Goal: Task Accomplishment & Management: Manage account settings

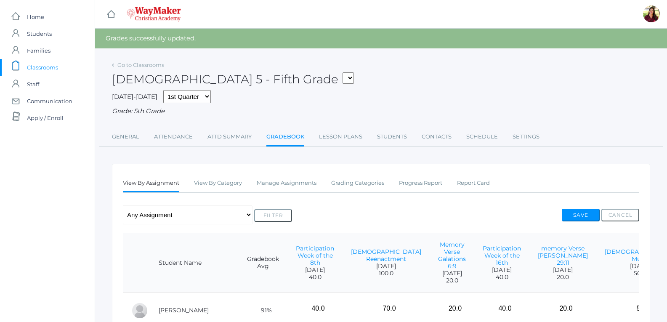
click at [343, 77] on select "05ELEM - Fifth Grade 05ELEM - History 5 Fifth Grade 05ELEM - Science 5 Fifth Gr…" at bounding box center [348, 77] width 11 height 11
select select "2533"
click at [343, 72] on select "05ELEM - Fifth Grade 05ELEM - History 5 Fifth Grade 05ELEM - Science 5 Fifth Gr…" at bounding box center [348, 77] width 11 height 11
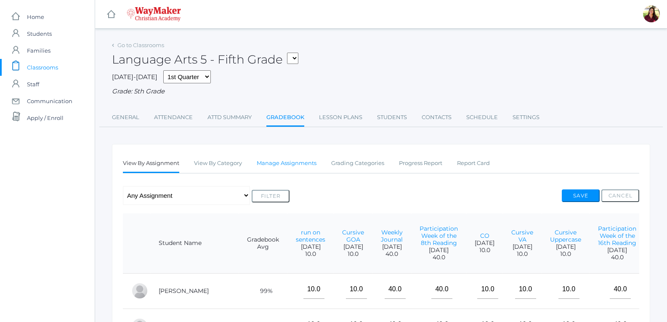
click at [297, 166] on link "Manage Assignments" at bounding box center [287, 163] width 60 height 17
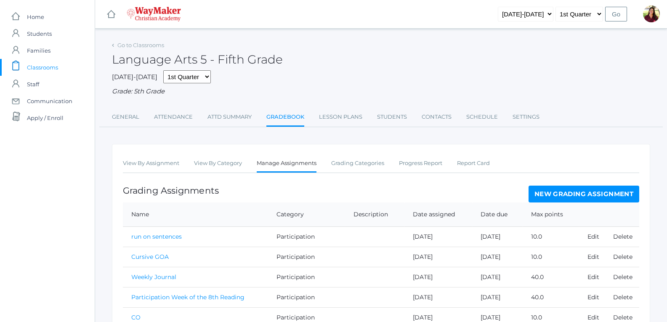
click at [535, 194] on link "New Grading Assignment" at bounding box center [584, 194] width 111 height 17
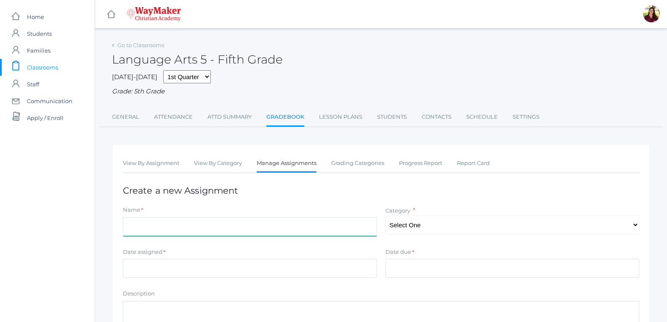
click at [229, 228] on input "Name" at bounding box center [250, 226] width 254 height 19
type input "Verb Tense"
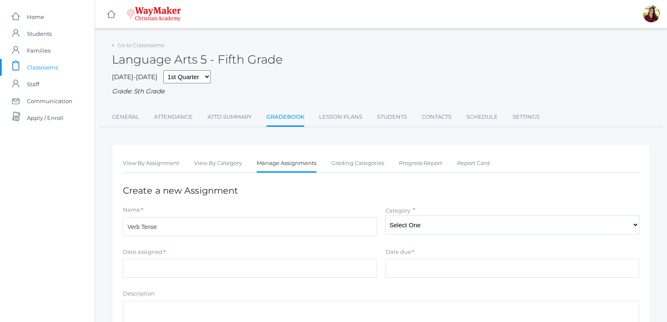
click at [406, 229] on select "Select One Participation Test/quizes Classwork/Projects" at bounding box center [513, 224] width 254 height 19
select select "1143"
click at [386, 216] on select "Select One Participation Test/quizes Classwork/Projects" at bounding box center [513, 224] width 254 height 19
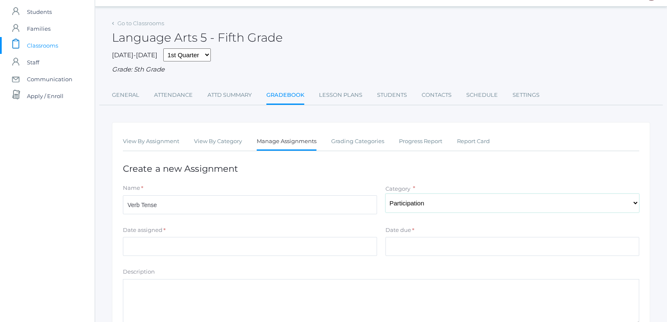
scroll to position [42, 0]
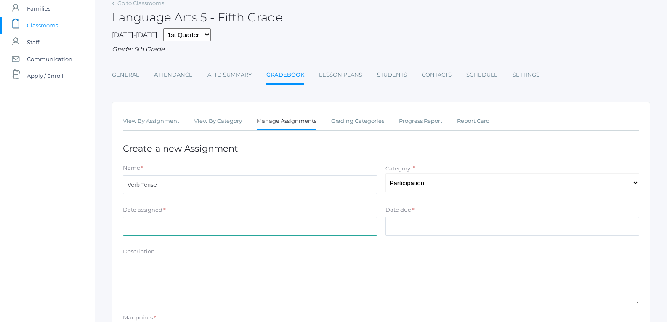
click at [347, 235] on input "Date assigned" at bounding box center [250, 226] width 254 height 19
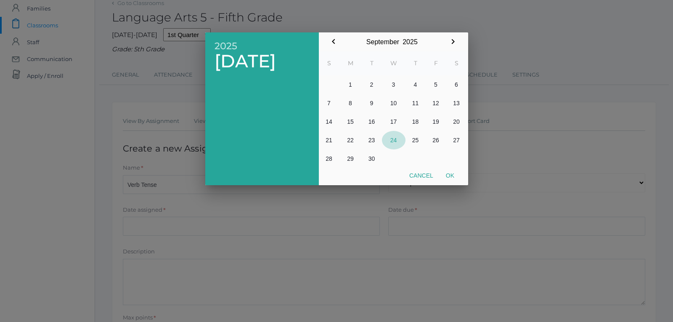
click at [394, 140] on button "24" at bounding box center [394, 140] width 24 height 19
click at [455, 175] on button "Ok" at bounding box center [450, 175] width 21 height 15
type input "[DATE]"
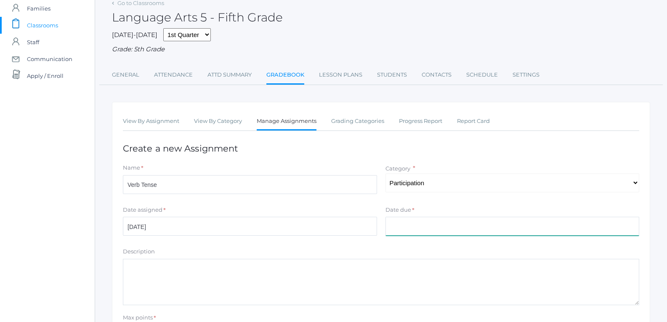
click at [407, 235] on input "Date due" at bounding box center [513, 226] width 254 height 19
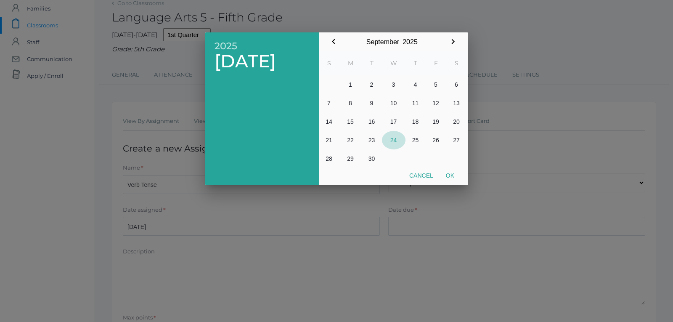
click at [391, 138] on button "24" at bounding box center [394, 140] width 24 height 19
click at [448, 177] on button "Ok" at bounding box center [450, 175] width 21 height 15
type input "[DATE]"
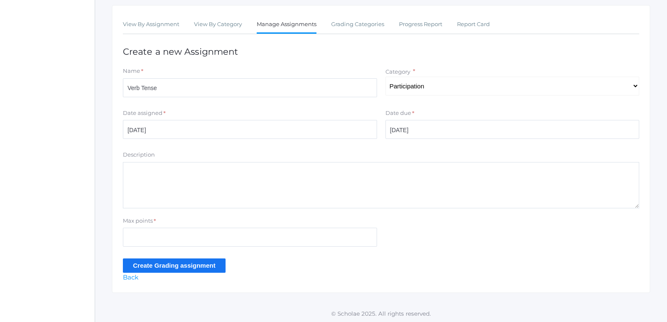
scroll to position [141, 0]
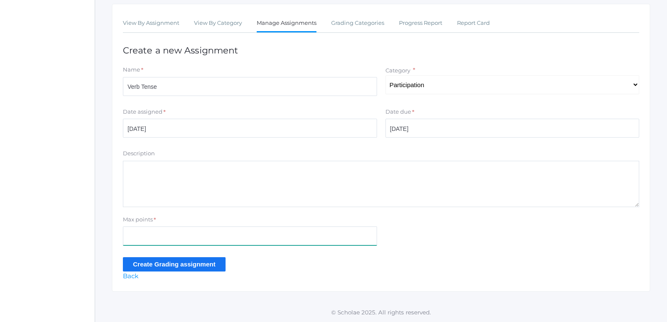
click at [181, 238] on input "Max points" at bounding box center [250, 235] width 254 height 19
type input "10"
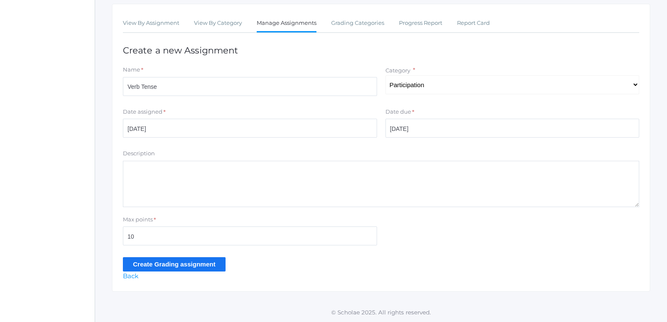
click at [196, 264] on input "Create Grading assignment" at bounding box center [174, 264] width 103 height 14
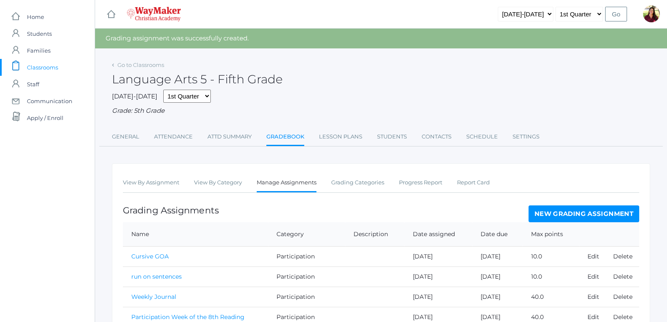
click at [592, 217] on link "New Grading Assignment" at bounding box center [584, 213] width 111 height 17
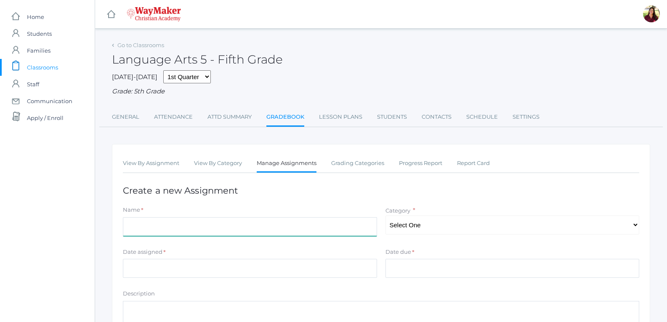
click at [297, 234] on input "Name" at bounding box center [250, 226] width 254 height 19
type input "Cursive Tues/Wed"
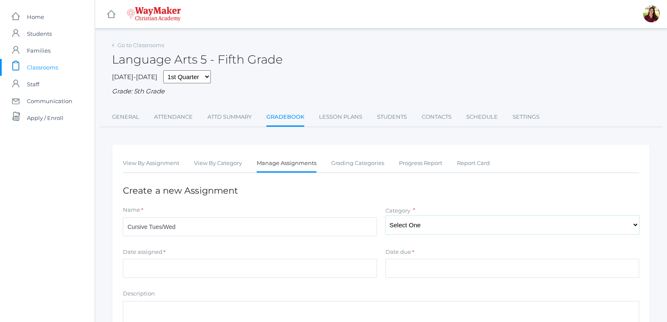
click at [410, 226] on select "Select One Participation Test/quizes Classwork/Projects" at bounding box center [513, 224] width 254 height 19
select select "1143"
click at [386, 216] on select "Select One Participation Test/quizes Classwork/Projects" at bounding box center [513, 224] width 254 height 19
click at [298, 271] on input "Date assigned" at bounding box center [250, 268] width 254 height 19
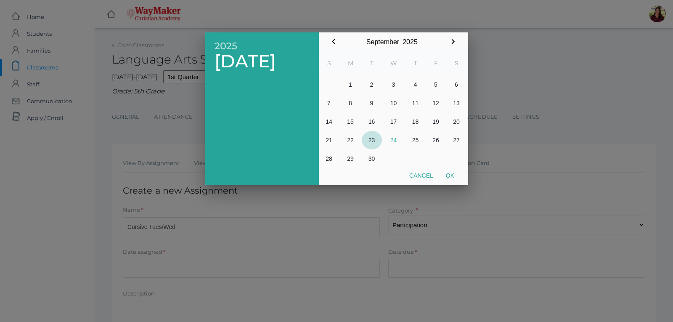
click at [377, 143] on button "23" at bounding box center [372, 140] width 20 height 19
click at [444, 177] on button "Ok" at bounding box center [450, 175] width 21 height 15
type input "[DATE]"
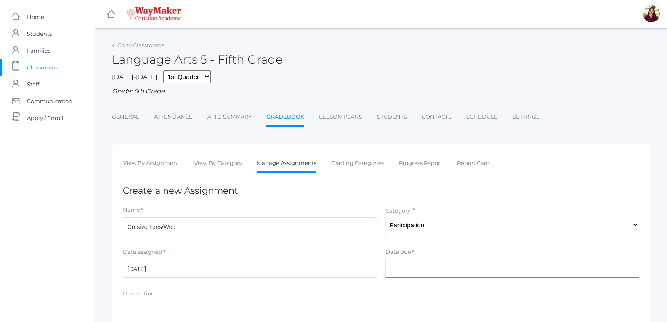
click at [420, 261] on input "Date due" at bounding box center [513, 268] width 254 height 19
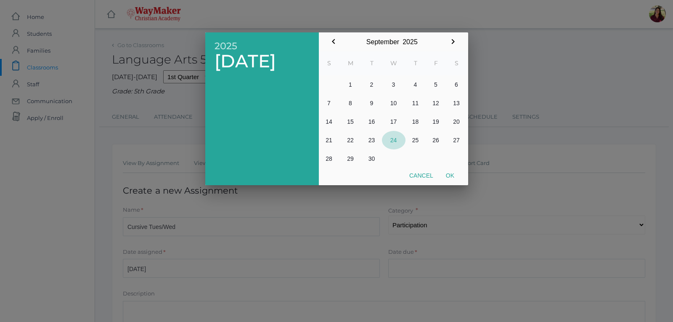
click at [397, 145] on button "24" at bounding box center [394, 140] width 24 height 19
click at [449, 176] on button "Ok" at bounding box center [450, 175] width 21 height 15
type input "[DATE]"
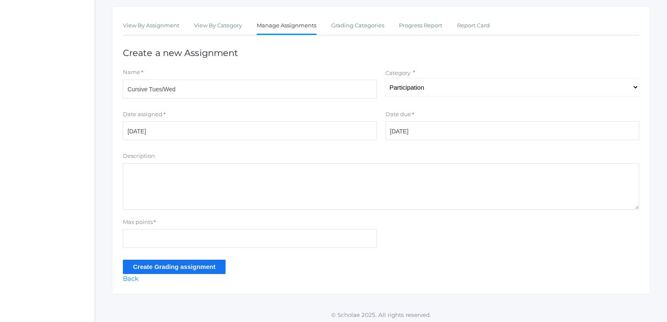
scroll to position [141, 0]
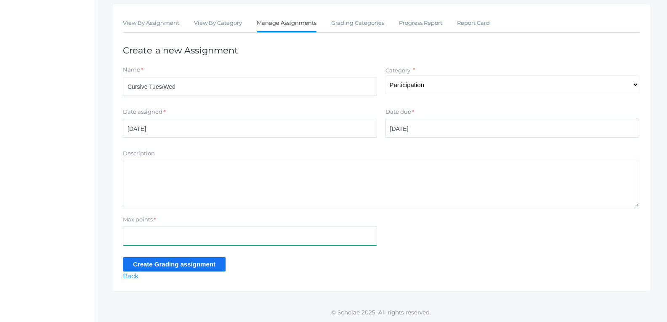
click at [227, 239] on input "Max points" at bounding box center [250, 235] width 254 height 19
type input "20"
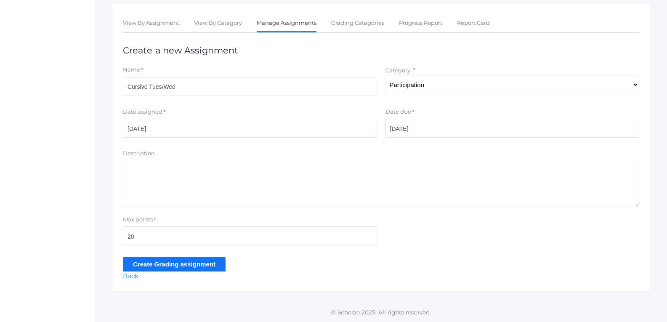
click at [201, 266] on input "Create Grading assignment" at bounding box center [174, 264] width 103 height 14
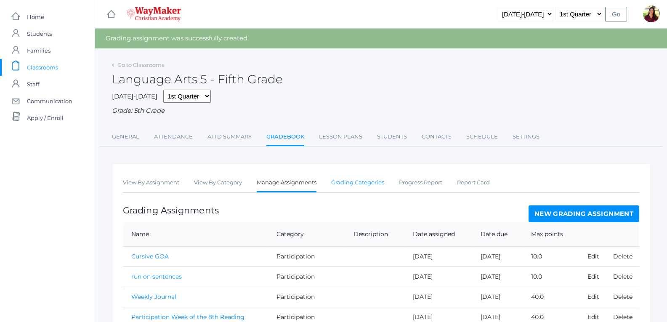
click at [376, 187] on link "Grading Categories" at bounding box center [357, 182] width 53 height 17
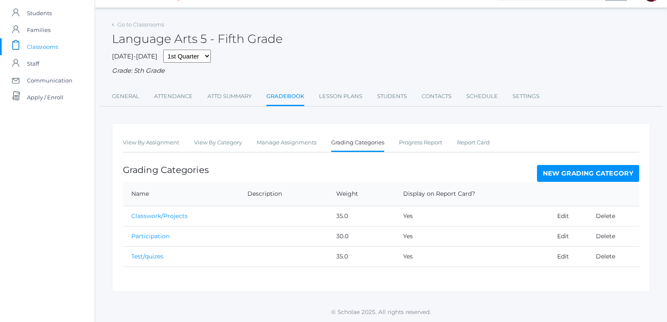
scroll to position [22, 0]
click at [177, 142] on link "View By Assignment" at bounding box center [151, 142] width 56 height 17
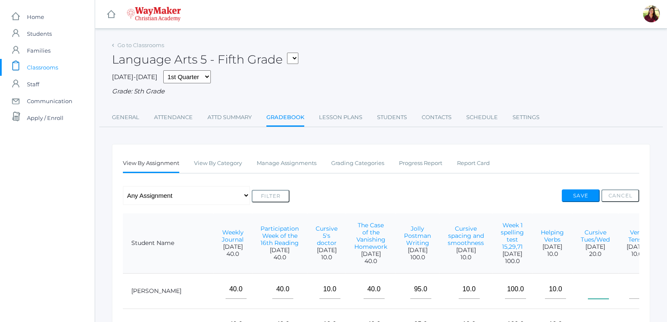
click at [588, 294] on input"] "text" at bounding box center [598, 289] width 21 height 19
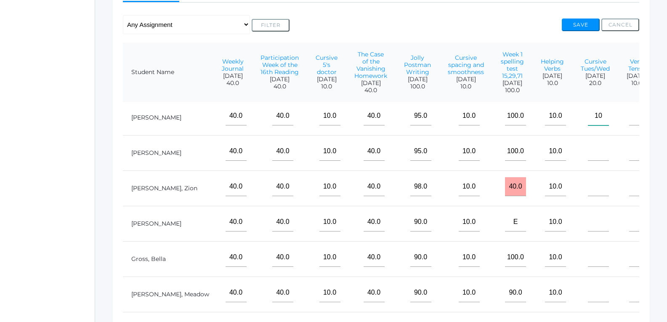
scroll to position [0, 376]
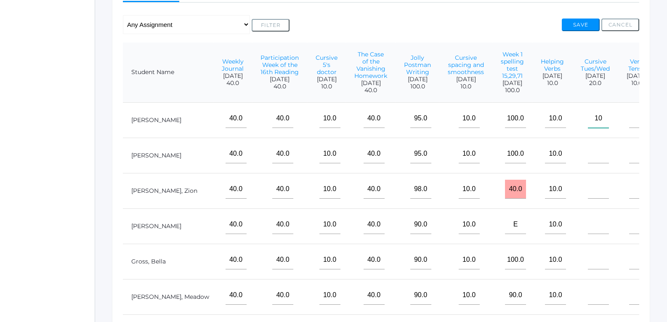
type input"] "10"
click at [588, 162] on input"] "text" at bounding box center [598, 153] width 21 height 19
type input"] "10"
click at [588, 199] on input"] "text" at bounding box center [598, 189] width 21 height 19
type input"] "10"
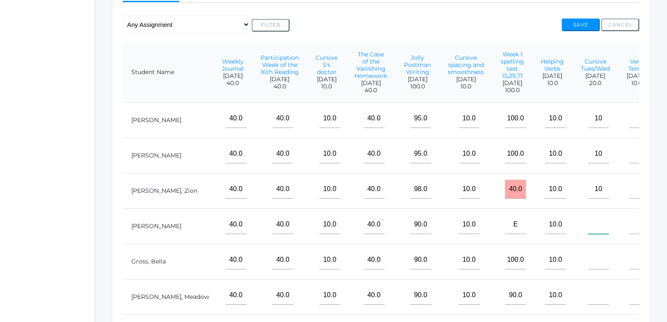
click at [588, 234] on input"] "text" at bounding box center [598, 224] width 21 height 19
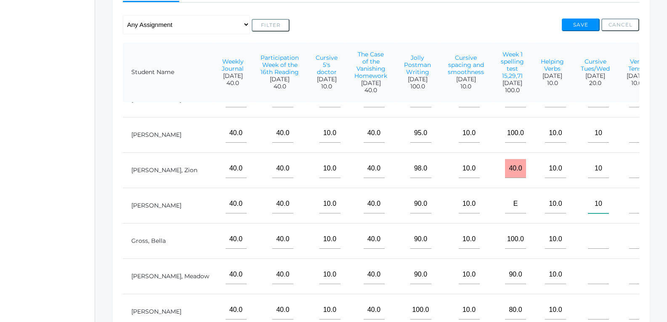
scroll to position [55, 376]
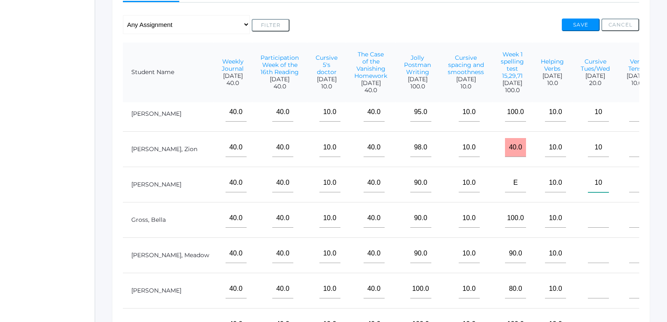
type input"] "10"
click at [588, 218] on input"] "text" at bounding box center [598, 218] width 21 height 19
type input"] "10"
click at [588, 252] on input"] "text" at bounding box center [598, 253] width 21 height 19
type input"] "10"
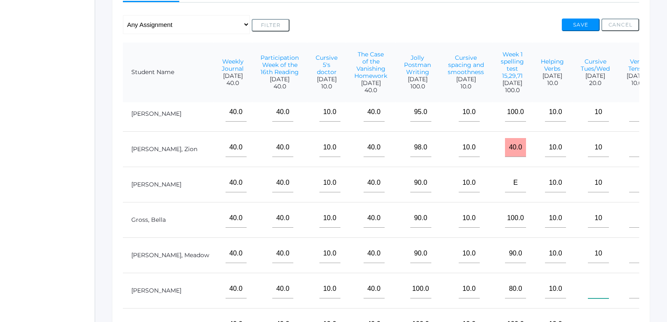
click at [588, 282] on input"] "text" at bounding box center [598, 288] width 21 height 19
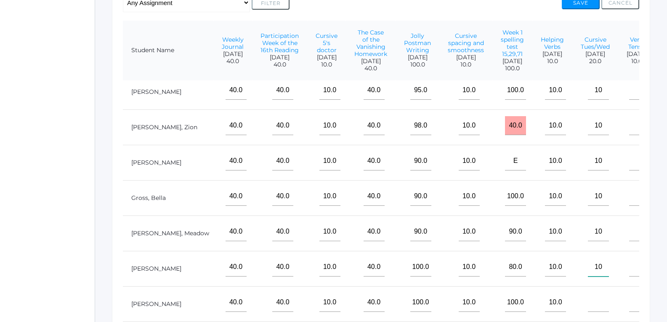
scroll to position [213, 0]
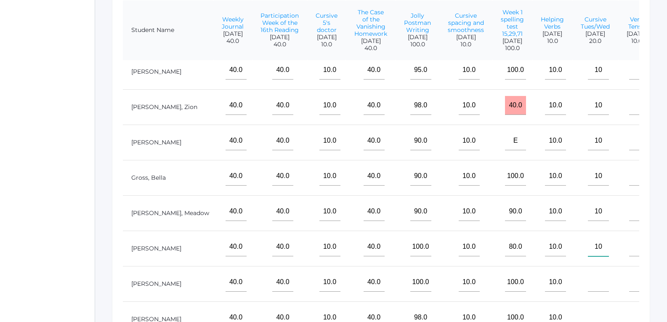
type input"] "10"
click at [588, 275] on input"] "text" at bounding box center [598, 282] width 21 height 19
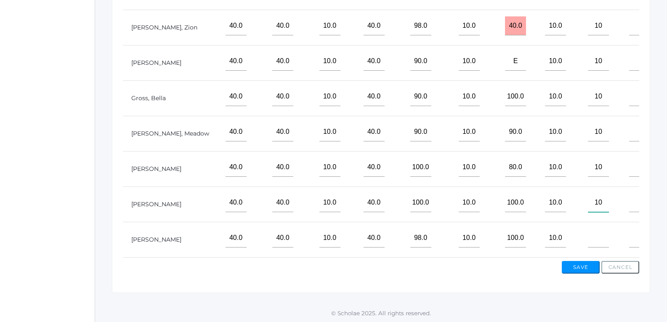
scroll to position [295, 0]
type input"] "10"
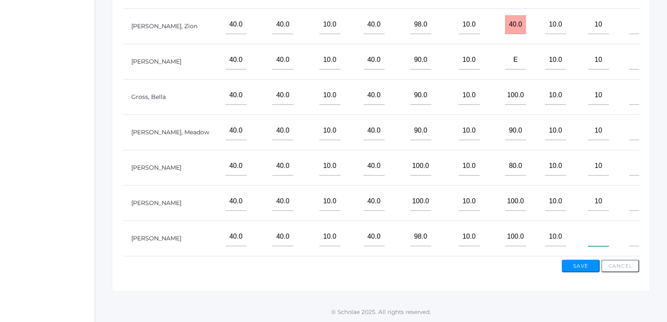
click at [588, 234] on input"] "text" at bounding box center [598, 236] width 21 height 19
type input"] "10"
click at [629, 230] on input"] "text" at bounding box center [639, 236] width 21 height 19
type input"] "10"
click at [629, 192] on input"] "text" at bounding box center [639, 201] width 21 height 19
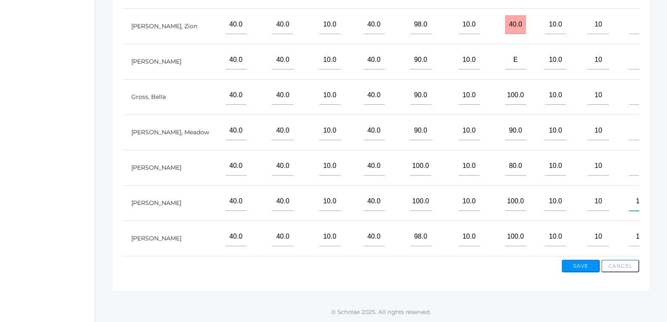
type input"] "10"
click at [629, 165] on input"] "text" at bounding box center [639, 166] width 21 height 19
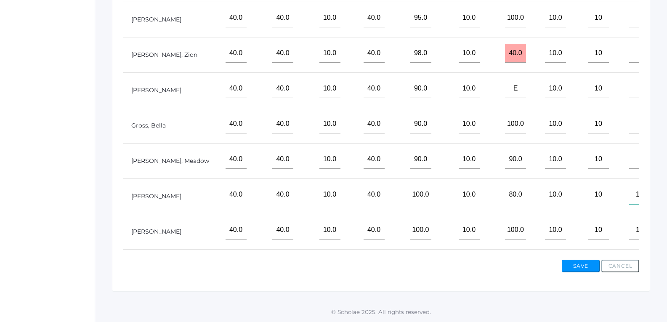
type input"] "10"
click at [629, 166] on input"] "text" at bounding box center [639, 159] width 21 height 19
type input"] "10"
click at [629, 133] on input"] "text" at bounding box center [639, 123] width 21 height 19
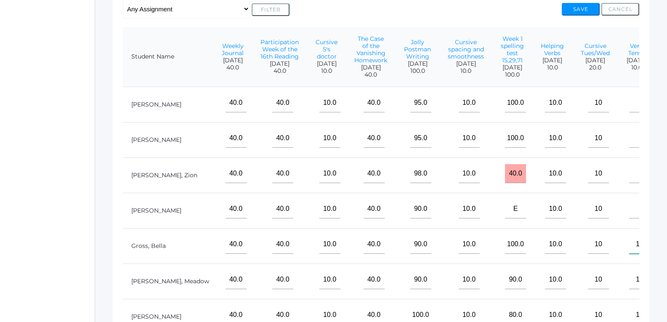
scroll to position [169, 0]
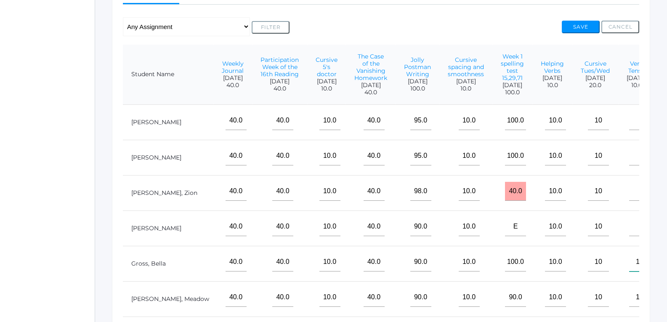
type input"] "10"
click at [629, 130] on input"] "text" at bounding box center [639, 120] width 21 height 19
type input"] "10"
click at [629, 164] on input"] "1" at bounding box center [639, 155] width 21 height 19
type input"] "10"
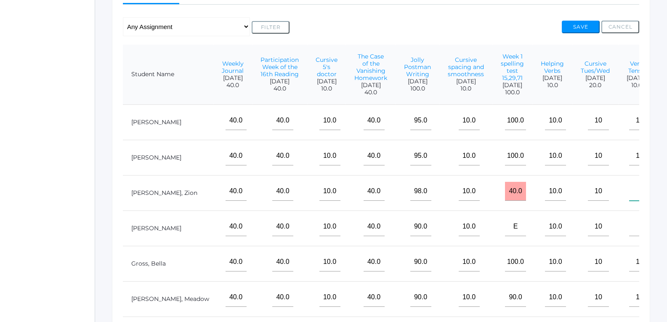
click at [629, 195] on input"] "text" at bounding box center [639, 191] width 21 height 19
type input"] "10"
click at [629, 231] on input"] "text" at bounding box center [639, 226] width 21 height 19
type input"] "10"
drag, startPoint x: 583, startPoint y: 133, endPoint x: 575, endPoint y: 131, distance: 9.1
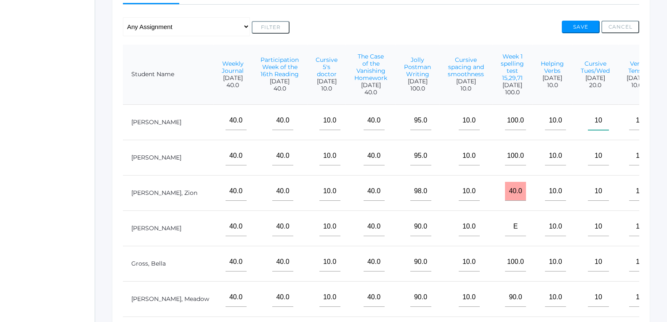
click at [588, 130] on input"] "10" at bounding box center [598, 120] width 21 height 19
type input"] "20"
click at [588, 163] on input"] "10" at bounding box center [598, 155] width 21 height 19
type input"] "1"
type input"] "20"
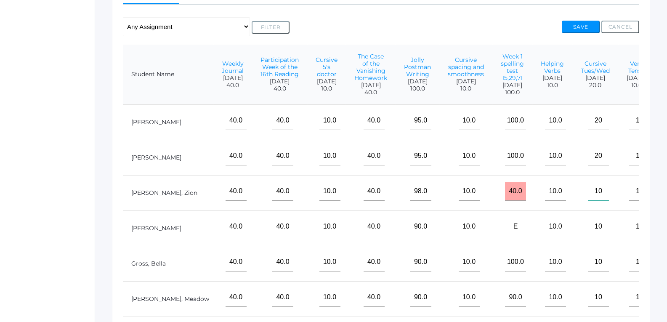
click at [588, 196] on input"] "10" at bounding box center [598, 191] width 21 height 19
type input"] "1"
type input"] "20"
click at [588, 235] on input"] "10" at bounding box center [598, 226] width 21 height 19
type input"] "1"
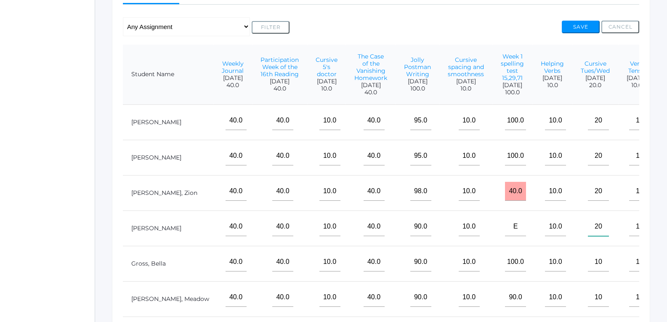
type input"] "20"
click at [589, 266] on input"] "10" at bounding box center [598, 262] width 21 height 19
type input"] "1"
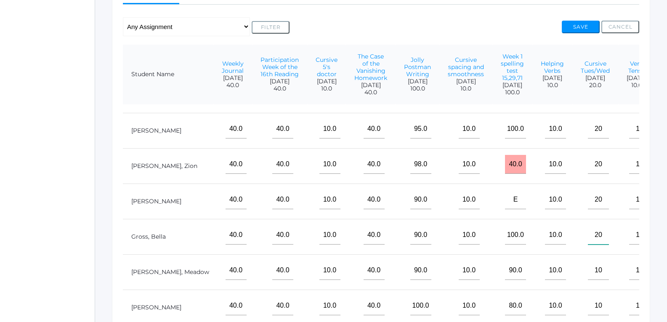
scroll to position [55, 376]
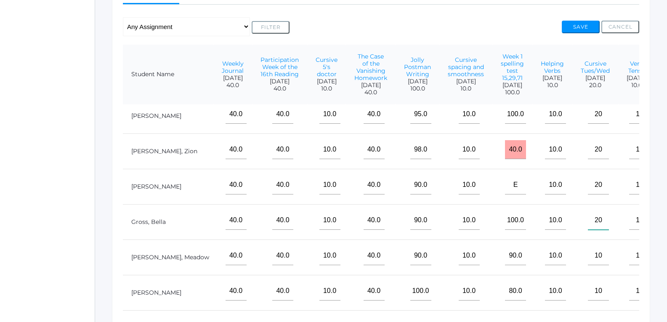
type input"] "20"
click at [588, 247] on input"] "10" at bounding box center [598, 255] width 21 height 19
type input"] "1"
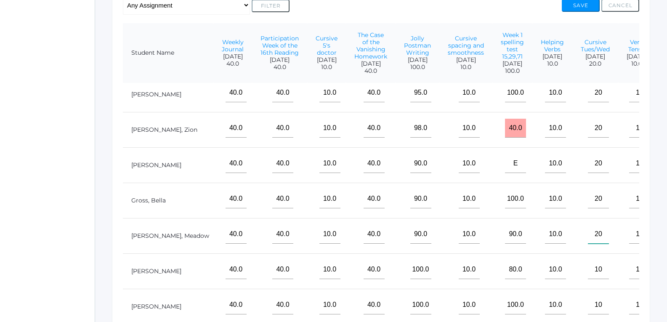
scroll to position [253, 0]
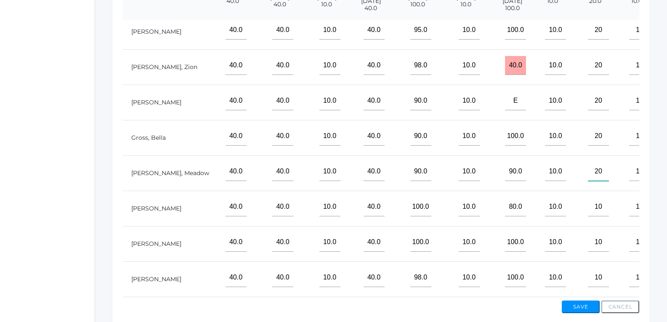
type input"] "20"
click at [588, 205] on input"] "10" at bounding box center [598, 206] width 21 height 19
type input"] "1"
type input"] "20"
click at [588, 239] on input"] "10" at bounding box center [598, 242] width 21 height 19
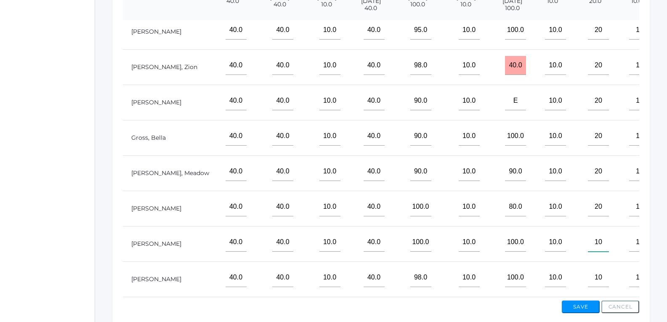
type input"] "1"
type input"] "20"
click at [588, 277] on input"] "10" at bounding box center [598, 277] width 21 height 19
type input"] "1"
type input"] "20"
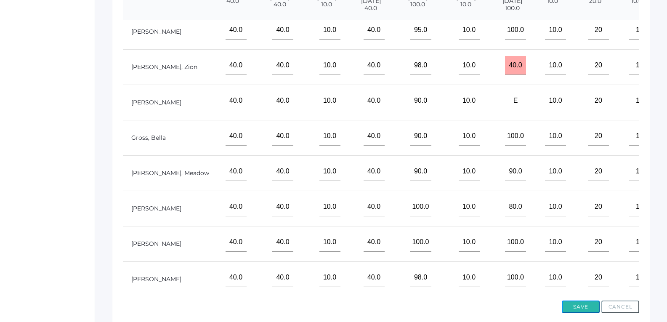
click at [575, 307] on button "Save" at bounding box center [581, 307] width 38 height 13
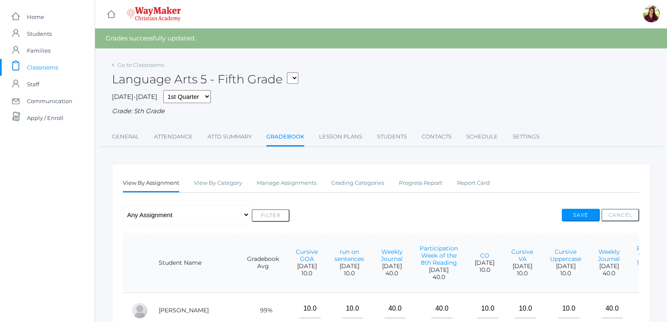
drag, startPoint x: 0, startPoint y: 0, endPoint x: 575, endPoint y: 306, distance: 651.8
drag, startPoint x: 575, startPoint y: 306, endPoint x: 575, endPoint y: 103, distance: 203.7
click at [575, 103] on div "2025-2026 1st Quarter 2nd Quarter 3rd Quarter 4th Quarter Grade: 5th Grade" at bounding box center [381, 103] width 538 height 26
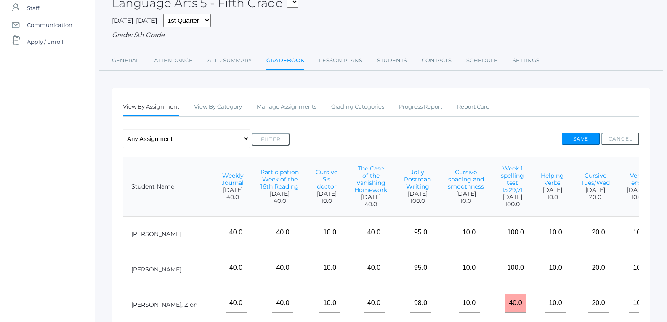
scroll to position [42, 0]
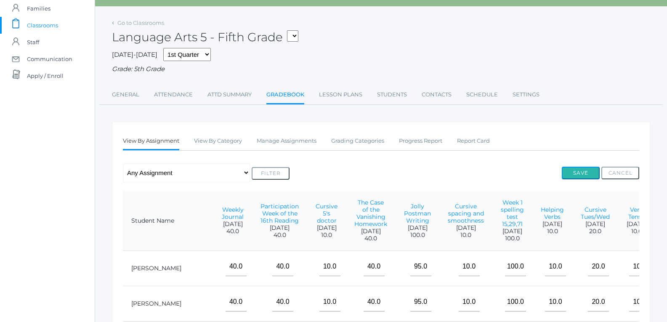
click at [565, 172] on button "Save" at bounding box center [581, 173] width 38 height 13
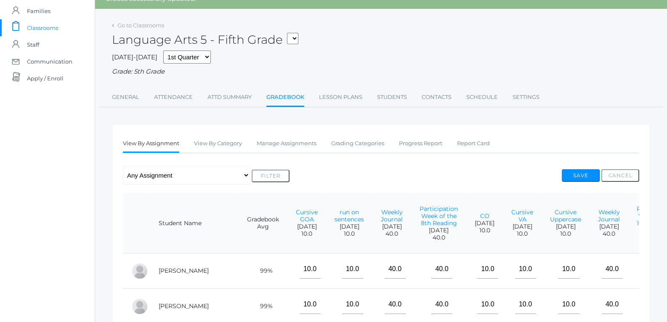
scroll to position [20, 0]
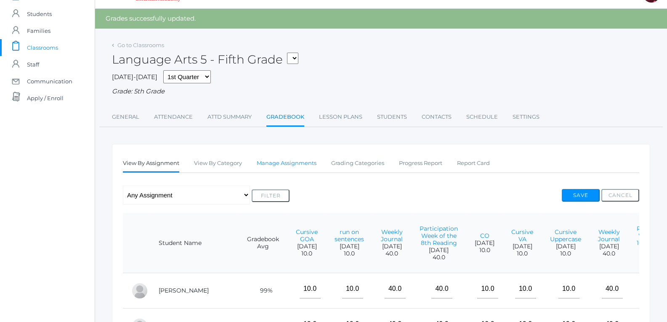
click at [274, 166] on link "Manage Assignments" at bounding box center [287, 163] width 60 height 17
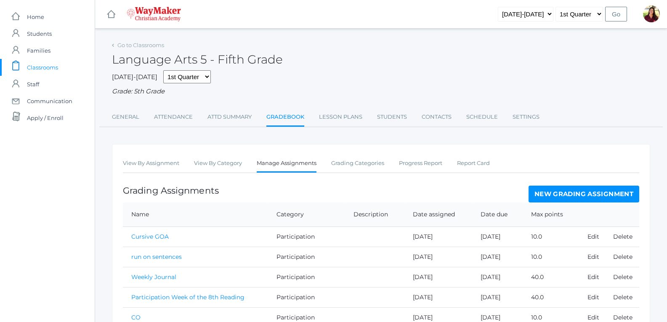
click at [593, 191] on link "New Grading Assignment" at bounding box center [584, 194] width 111 height 17
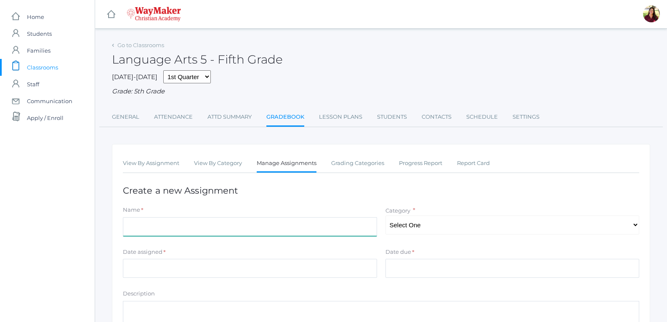
click at [310, 224] on input "Name" at bounding box center [250, 226] width 254 height 19
type input "irregular verbs"
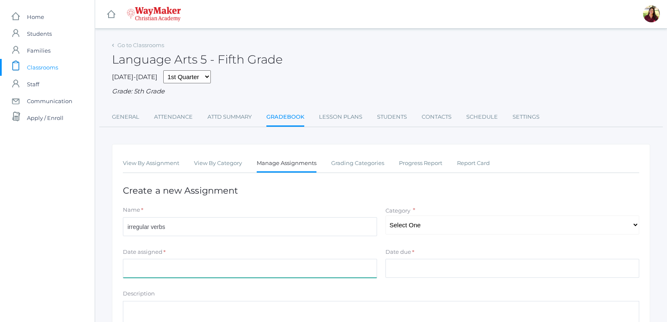
click at [372, 265] on input "Date assigned" at bounding box center [250, 268] width 254 height 19
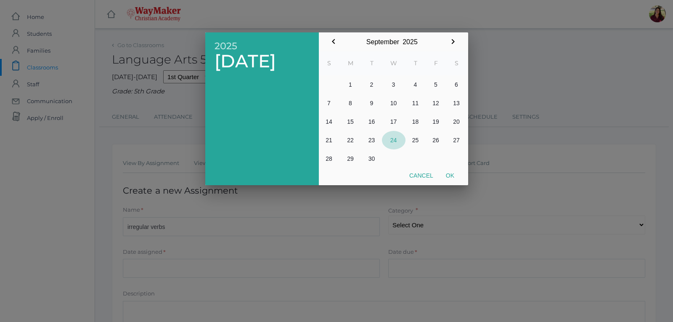
click at [392, 138] on button "24" at bounding box center [394, 140] width 24 height 19
click at [451, 173] on button "Ok" at bounding box center [450, 175] width 21 height 15
type input "[DATE]"
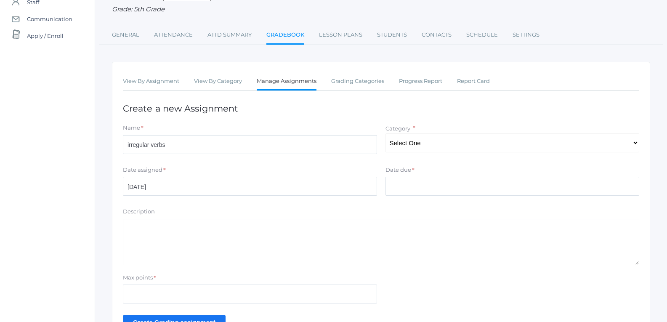
scroll to position [84, 0]
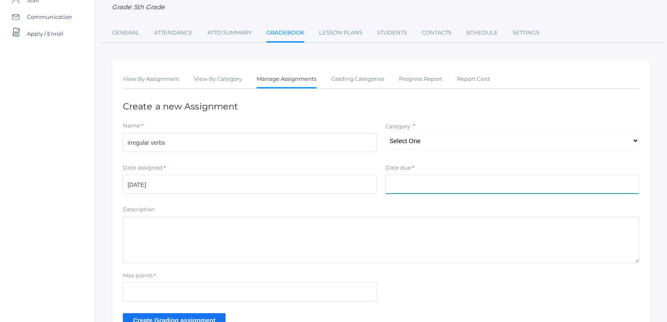
click at [417, 180] on input "Date due" at bounding box center [513, 184] width 254 height 19
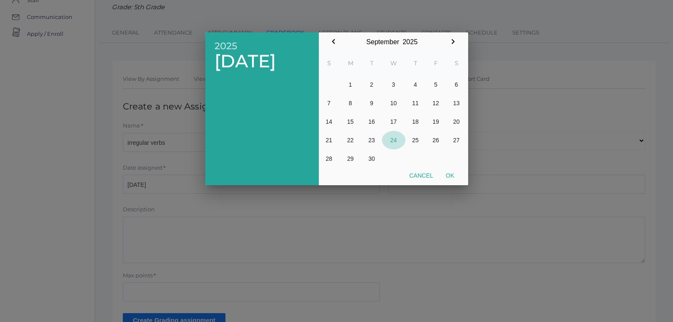
click at [396, 137] on button "24" at bounding box center [394, 140] width 24 height 19
click at [448, 170] on button "Ok" at bounding box center [450, 175] width 21 height 15
type input "[DATE]"
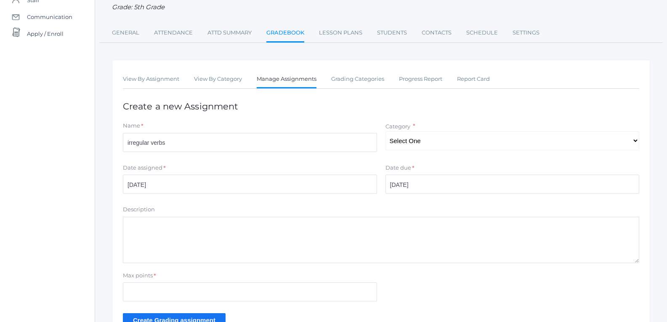
scroll to position [141, 0]
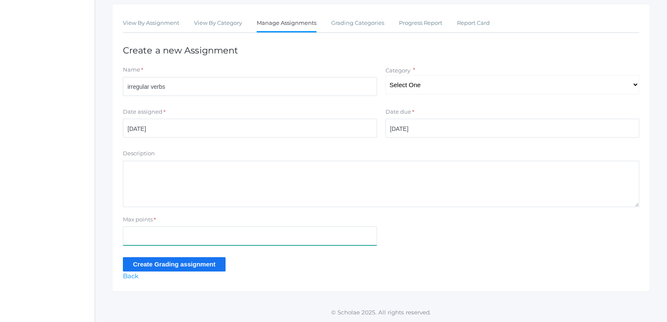
click at [215, 236] on input "Max points" at bounding box center [250, 235] width 254 height 19
type input "10"
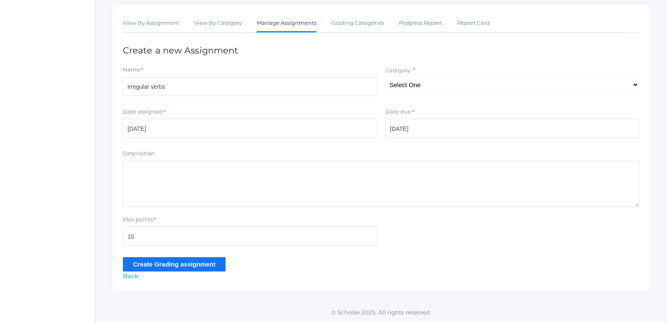
click at [153, 258] on input "Create Grading assignment" at bounding box center [174, 264] width 103 height 14
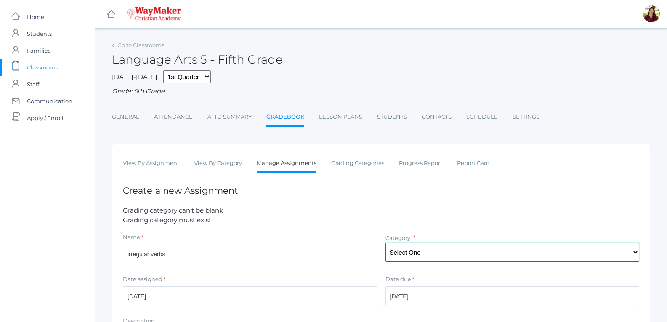
click at [450, 254] on select "Select One Participation Test/quizes Classwork/Projects" at bounding box center [513, 252] width 254 height 19
select select "1143"
click at [386, 244] on select "Select One Participation Test/quizes Classwork/Projects" at bounding box center [513, 252] width 254 height 19
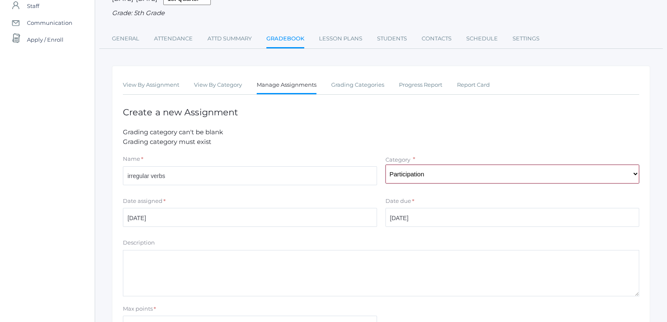
scroll to position [169, 0]
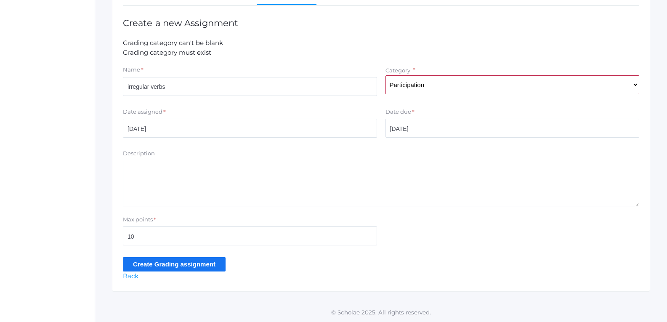
click at [199, 263] on input "Create Grading assignment" at bounding box center [174, 264] width 103 height 14
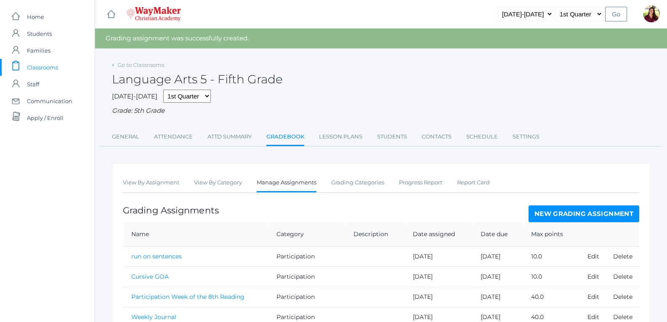
click at [576, 215] on link "New Grading Assignment" at bounding box center [584, 213] width 111 height 17
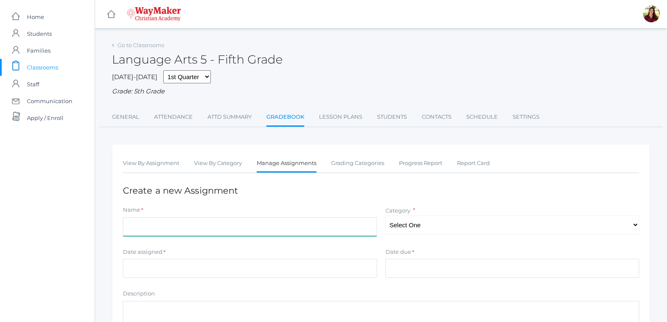
click at [328, 223] on input "Name" at bounding box center [250, 226] width 254 height 19
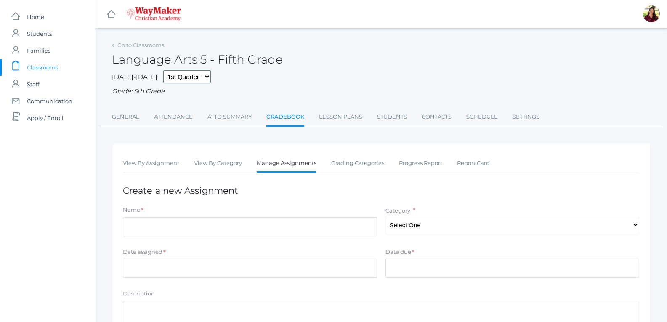
click at [192, 77] on select "1st Quarter 2nd Quarter 3rd Quarter 4th Quarter" at bounding box center [187, 76] width 48 height 13
click at [205, 78] on div "2025-2026 1st Quarter 2nd Quarter 3rd Quarter 4th Quarter Grade: 5th Grade" at bounding box center [381, 83] width 538 height 26
click at [163, 47] on link "Go to Classrooms" at bounding box center [140, 45] width 47 height 7
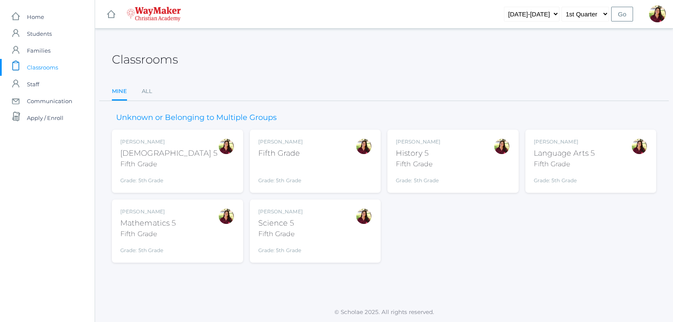
click at [166, 224] on div "Mathematics 5" at bounding box center [148, 223] width 56 height 11
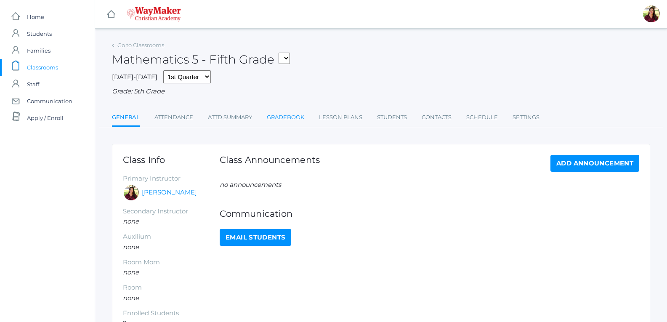
click at [296, 123] on link "Gradebook" at bounding box center [285, 117] width 37 height 17
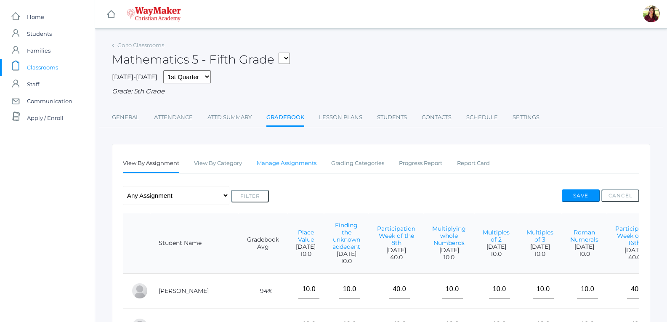
click at [272, 165] on link "Manage Assignments" at bounding box center [287, 163] width 60 height 17
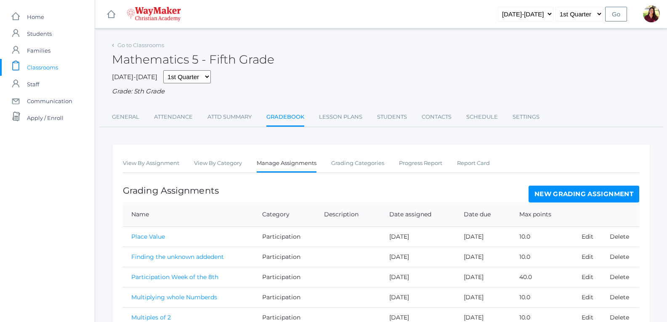
click at [549, 197] on link "New Grading Assignment" at bounding box center [584, 194] width 111 height 17
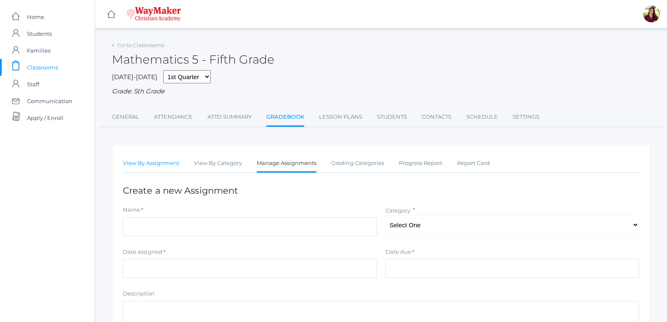
click at [164, 161] on link "View By Assignment" at bounding box center [151, 163] width 56 height 17
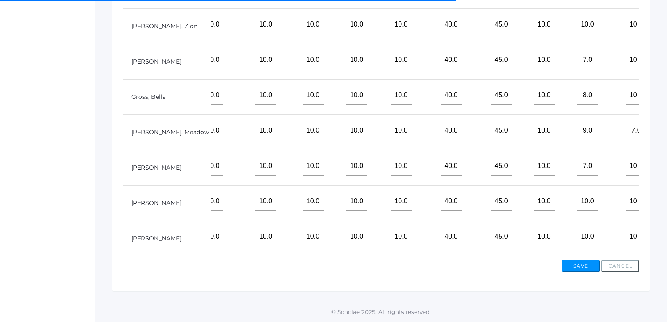
scroll to position [55, 192]
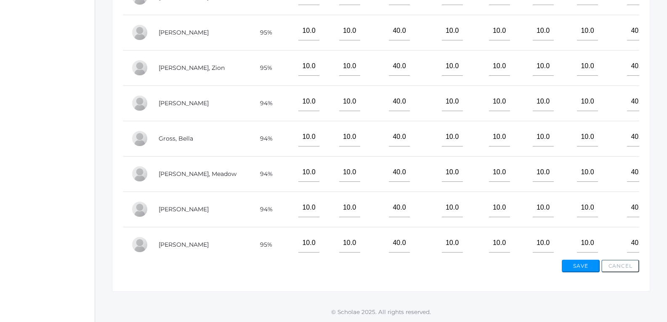
drag, startPoint x: 363, startPoint y: 250, endPoint x: 494, endPoint y: 231, distance: 131.8
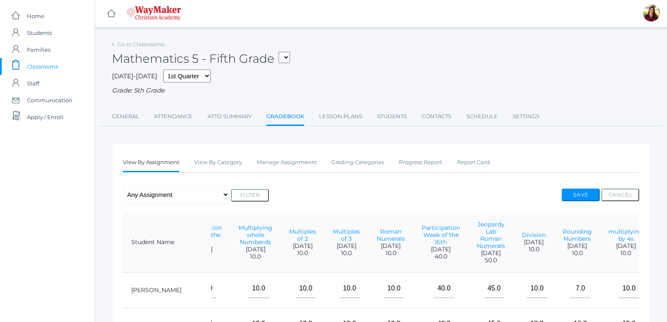
scroll to position [0, 0]
click at [304, 165] on link "Manage Assignments" at bounding box center [287, 163] width 60 height 17
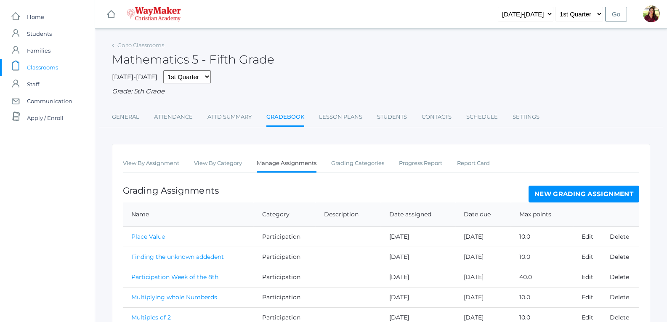
click at [551, 199] on link "New Grading Assignment" at bounding box center [584, 194] width 111 height 17
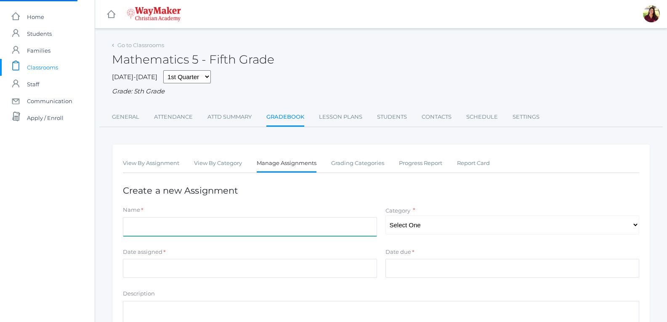
click at [266, 219] on input "Name" at bounding box center [250, 226] width 254 height 19
type input "D"
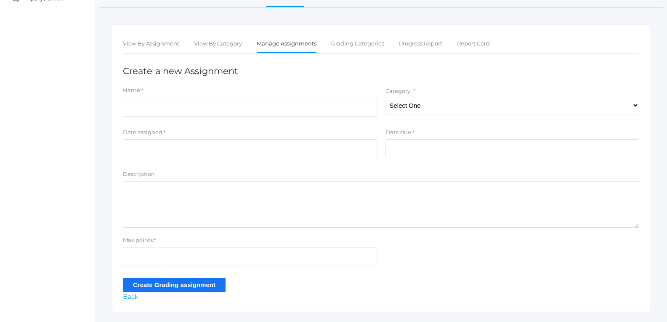
scroll to position [141, 0]
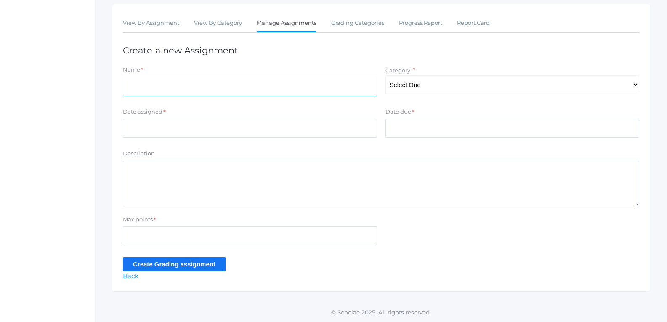
click at [249, 83] on input "Name" at bounding box center [250, 86] width 254 height 19
type input "Dividing Whole Numbers"
click at [473, 88] on select "Select One Classwork/Projects Test/quizes Participation" at bounding box center [513, 84] width 254 height 19
select select "1148"
click at [386, 75] on select "Select One Classwork/Projects Test/quizes Participation" at bounding box center [513, 84] width 254 height 19
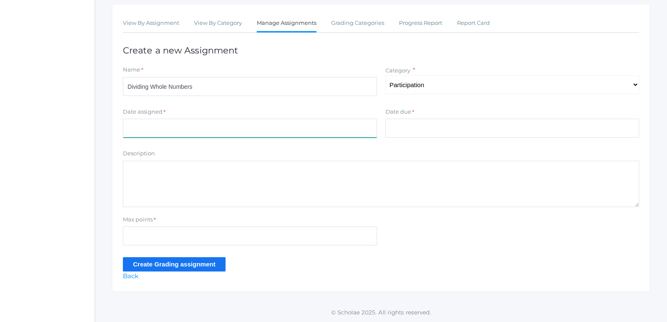
click at [342, 127] on input "Date assigned" at bounding box center [250, 128] width 254 height 19
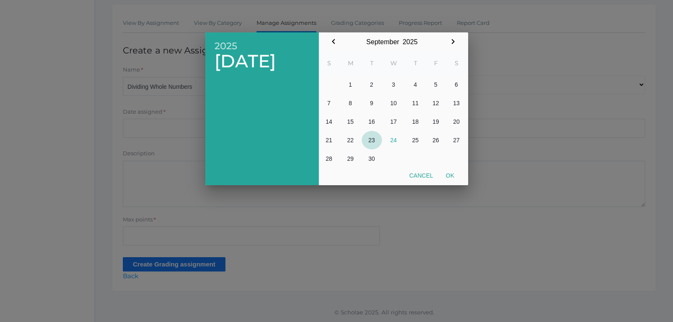
click at [372, 140] on button "23" at bounding box center [372, 140] width 20 height 19
click at [451, 174] on button "Ok" at bounding box center [450, 175] width 21 height 15
type input "2025-09-23"
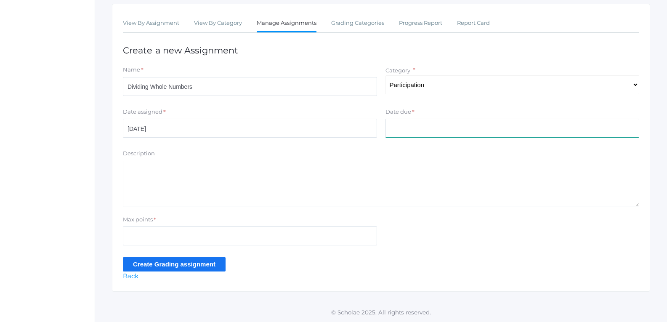
click at [414, 128] on input "Date due" at bounding box center [513, 128] width 254 height 19
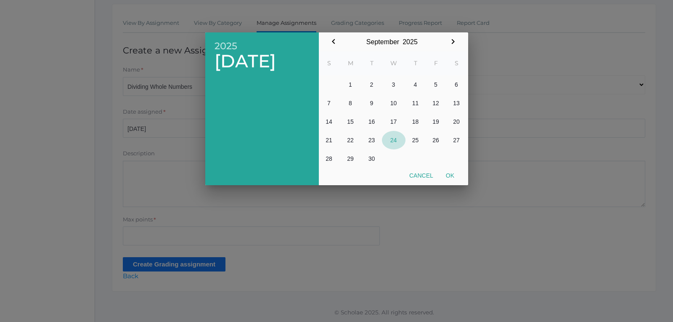
click at [396, 140] on button "24" at bounding box center [394, 140] width 24 height 19
click at [451, 174] on button "Ok" at bounding box center [450, 175] width 21 height 15
type input "2025-09-24"
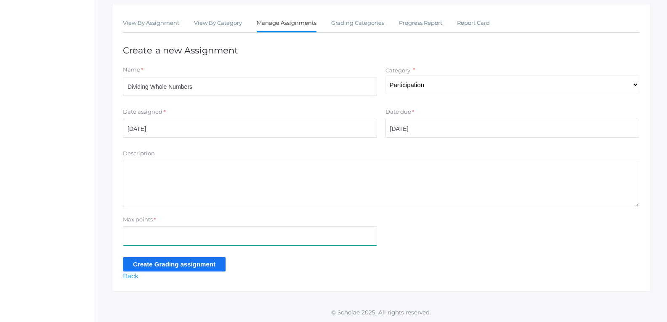
click at [184, 238] on input "Max points" at bounding box center [250, 235] width 254 height 19
type input "10"
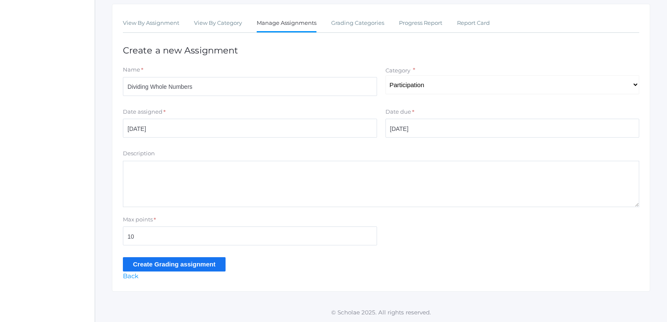
click at [185, 268] on input "Create Grading assignment" at bounding box center [174, 264] width 103 height 14
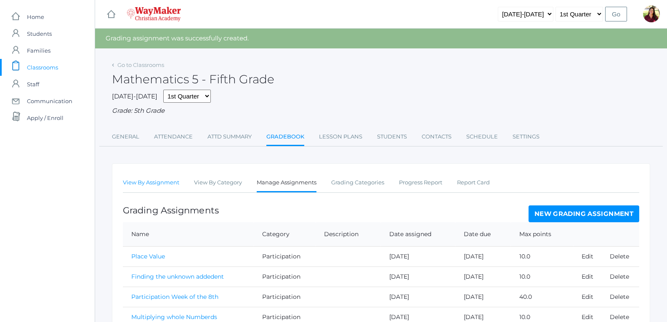
click at [130, 184] on link "View By Assignment" at bounding box center [151, 182] width 56 height 17
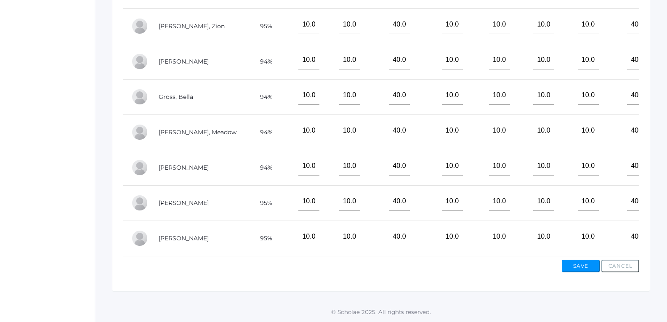
scroll to position [55, 238]
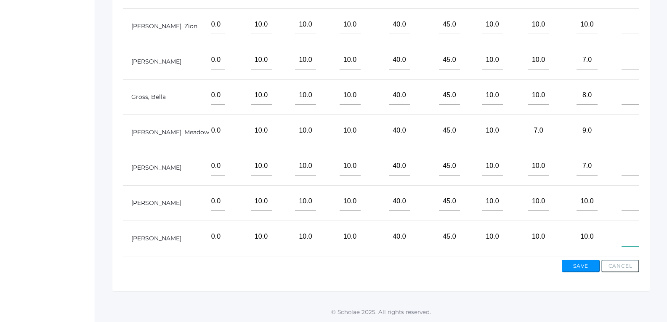
click at [622, 237] on input"] "text" at bounding box center [632, 236] width 21 height 19
click at [622, 236] on input"] "text" at bounding box center [632, 236] width 21 height 19
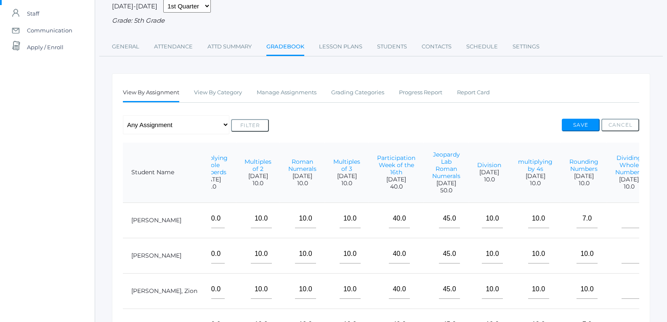
scroll to position [126, 0]
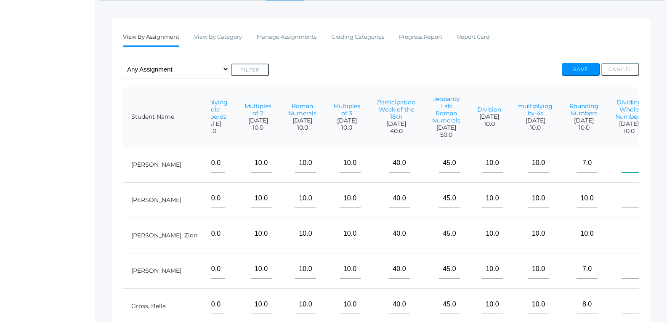
click at [622, 166] on input"] "text" at bounding box center [632, 163] width 21 height 19
type input"] "10"
click at [622, 208] on input"] "text" at bounding box center [632, 198] width 21 height 19
type input"] "10"
click at [622, 236] on input"] "text" at bounding box center [632, 233] width 21 height 19
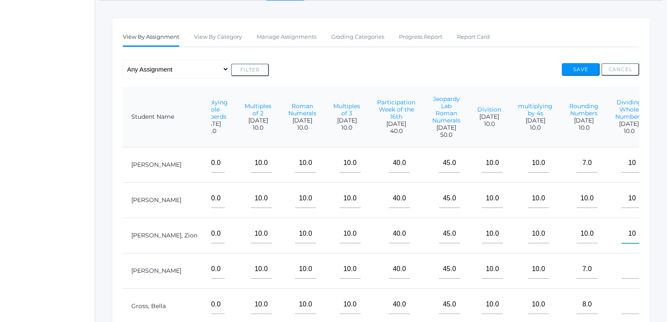
type input"] "10"
click at [622, 279] on input"] "text" at bounding box center [632, 269] width 21 height 19
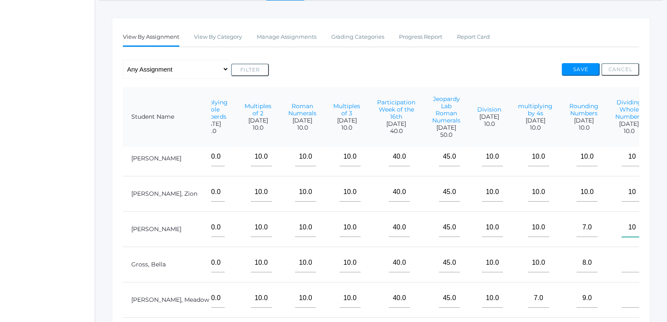
scroll to position [55, 238]
type input"] "10"
click at [622, 260] on input"] "text" at bounding box center [632, 262] width 21 height 19
type input"] "10"
click at [622, 301] on input"] "text" at bounding box center [632, 298] width 21 height 19
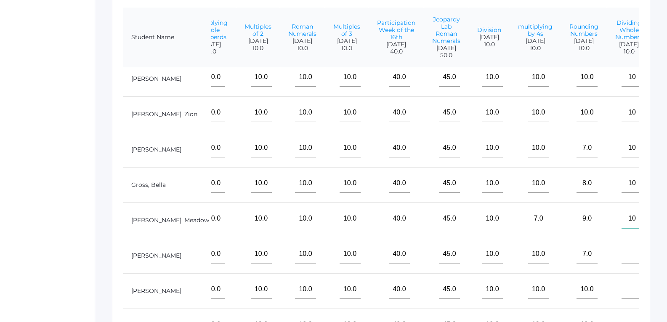
scroll to position [210, 0]
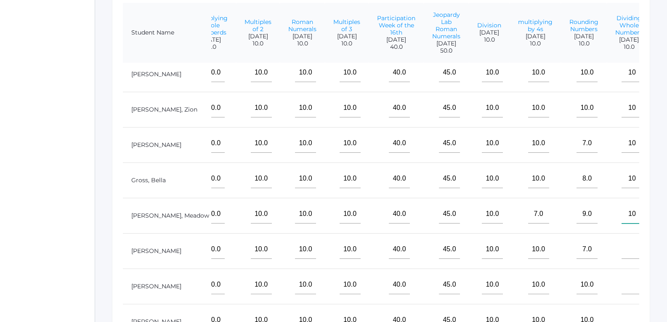
type input"] "10"
click at [622, 240] on input"] "text" at bounding box center [632, 249] width 21 height 19
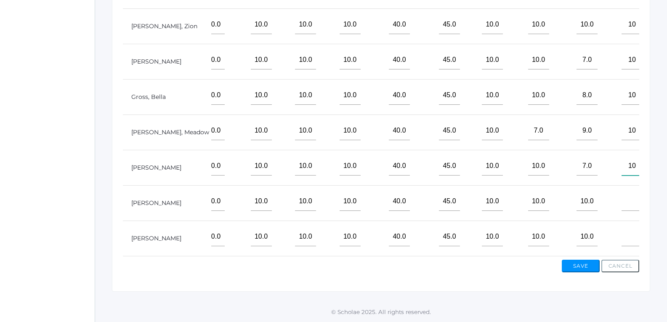
scroll to position [295, 0]
type input"] "10"
click at [622, 195] on input"] "text" at bounding box center [632, 201] width 21 height 19
type input"] "10"
click at [622, 228] on input"] "text" at bounding box center [632, 236] width 21 height 19
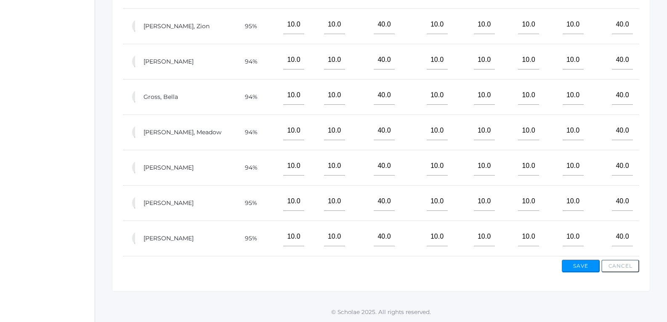
scroll to position [55, 0]
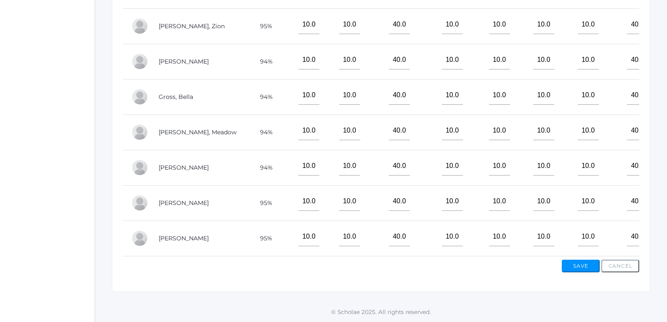
type input"] "10"
click at [585, 265] on button "Save" at bounding box center [581, 266] width 38 height 13
